Goal: Information Seeking & Learning: Learn about a topic

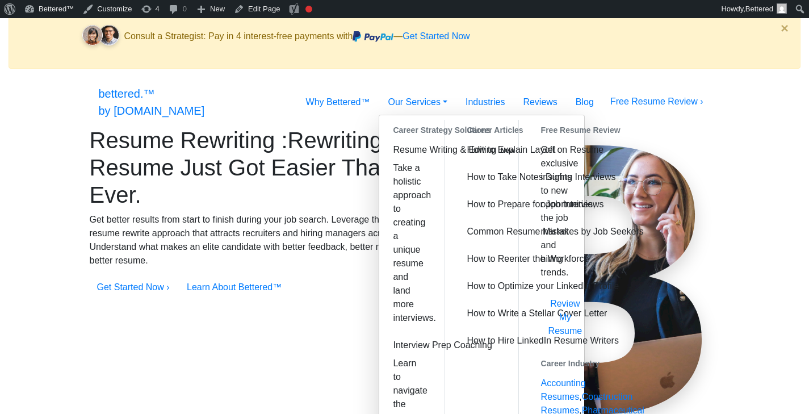
scroll to position [4, 0]
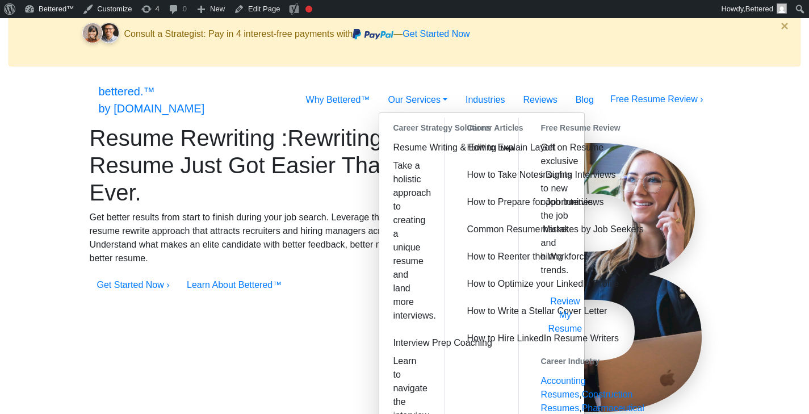
click at [739, 176] on div "Resume Rewriting : Rewriting Your Resume Just Got Easier Than Ever. Get better …" at bounding box center [405, 283] width 792 height 319
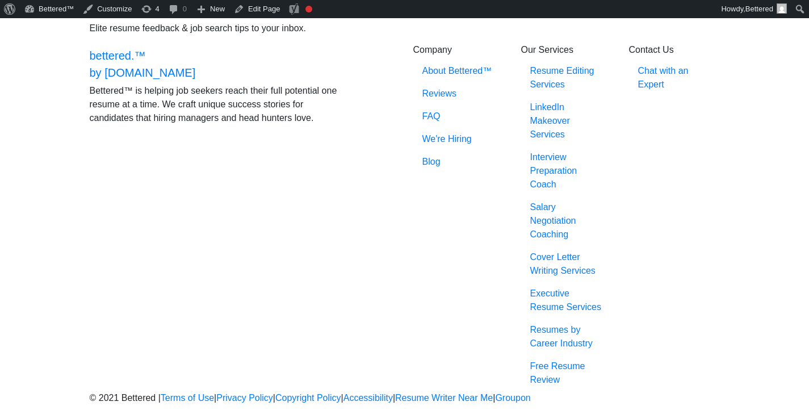
scroll to position [1743, 0]
drag, startPoint x: 468, startPoint y: 363, endPoint x: 335, endPoint y: 365, distance: 132.8
click at [335, 391] on p "© 2021 Bettered | Terms of Use | Privacy Policy | Copyright Policy | Accessibil…" at bounding box center [405, 398] width 630 height 14
click at [646, 304] on div "Contact Us Chat with an Expert" at bounding box center [674, 217] width 108 height 347
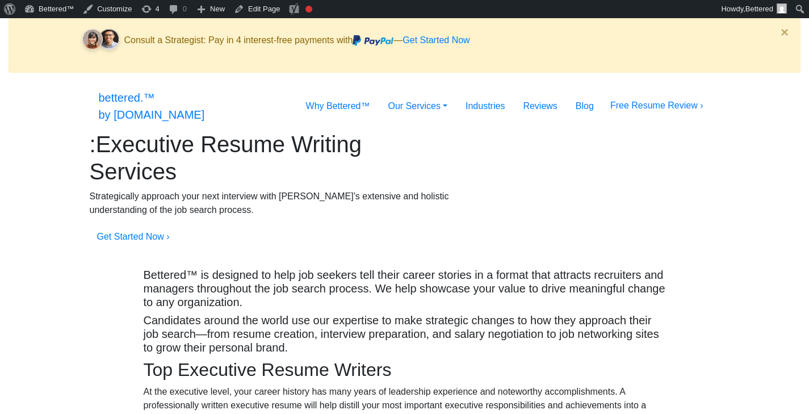
drag, startPoint x: 128, startPoint y: 155, endPoint x: 382, endPoint y: 192, distance: 257.5
click at [382, 185] on h1 ": Executive Resume Writing Services" at bounding box center [270, 158] width 360 height 54
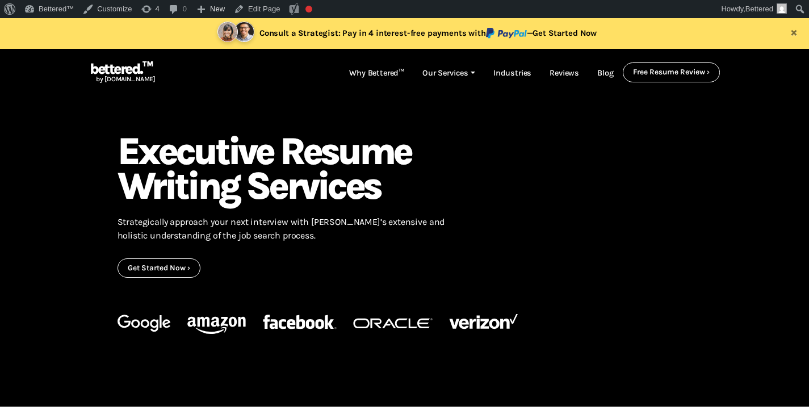
click at [334, 182] on h1 ": Executive Resume Writing Services" at bounding box center [281, 168] width 328 height 69
drag, startPoint x: 369, startPoint y: 188, endPoint x: 124, endPoint y: 158, distance: 246.9
click at [124, 158] on h1 ": Executive Resume Writing Services" at bounding box center [281, 168] width 328 height 69
copy h1 "Executive Resume Writing Services"
